Goal: Transaction & Acquisition: Purchase product/service

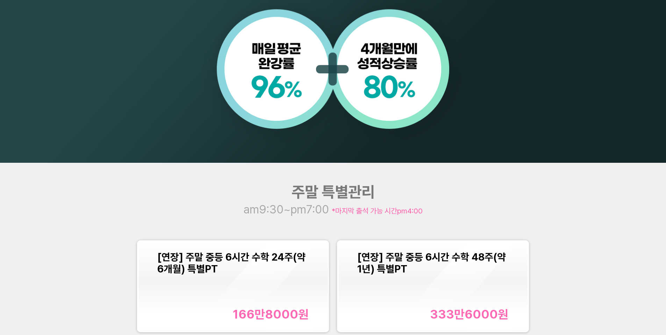
scroll to position [804, 0]
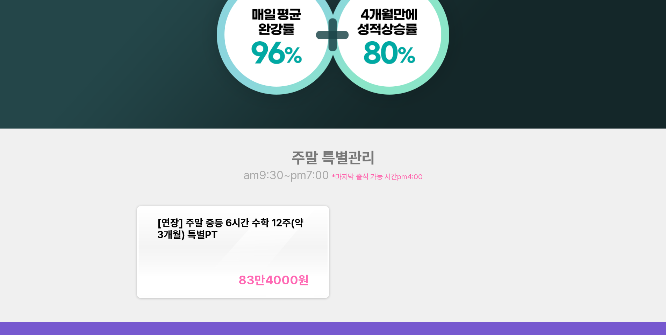
scroll to position [839, 0]
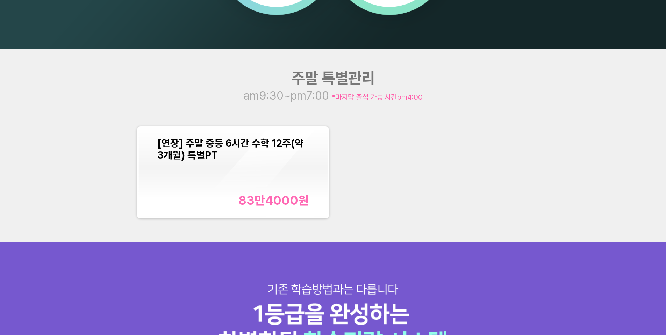
drag, startPoint x: 225, startPoint y: 62, endPoint x: 211, endPoint y: 2, distance: 61.9
click at [225, 59] on div "주말 특별관리 am9:30~pm7:00 *마지막 출석 가능 시간 pm4:00 [연장] 주말 중등 6시간 수학 12주(약 3개월) 특별PT 83…" at bounding box center [333, 146] width 666 height 194
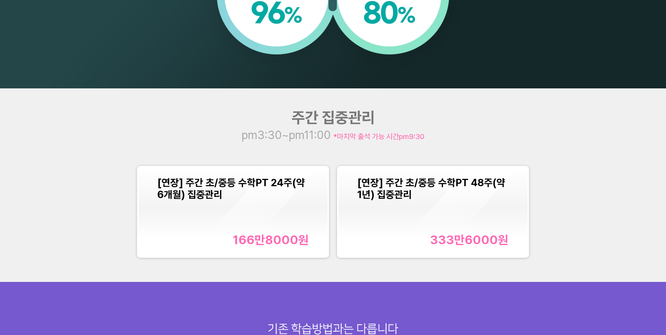
scroll to position [804, 0]
